Goal: Transaction & Acquisition: Purchase product/service

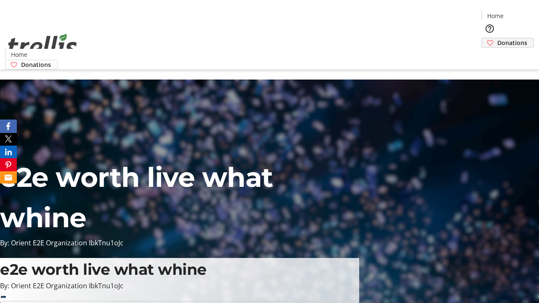
click at [498, 38] on span "Donations" at bounding box center [513, 42] width 30 height 9
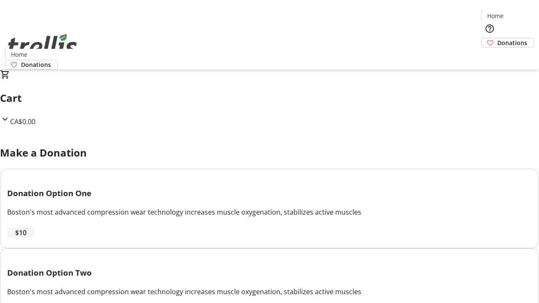
click at [27, 238] on span "$10" at bounding box center [20, 233] width 11 height 10
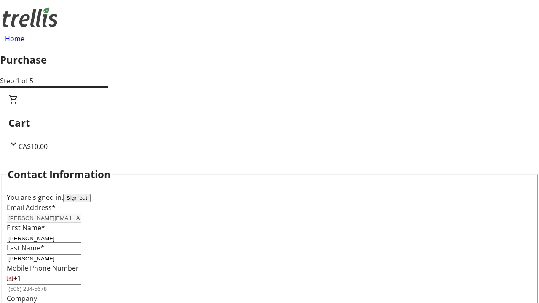
select select "CA"
select select "BC"
type input "Kelowna"
type input "V1Y 0C2"
